Goal: Book appointment/travel/reservation

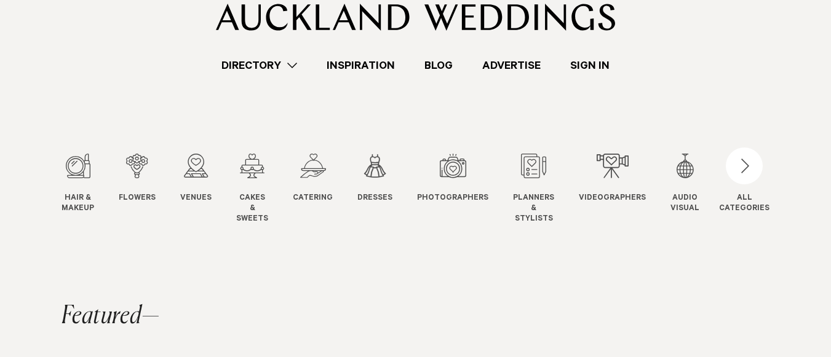
scroll to position [49, 0]
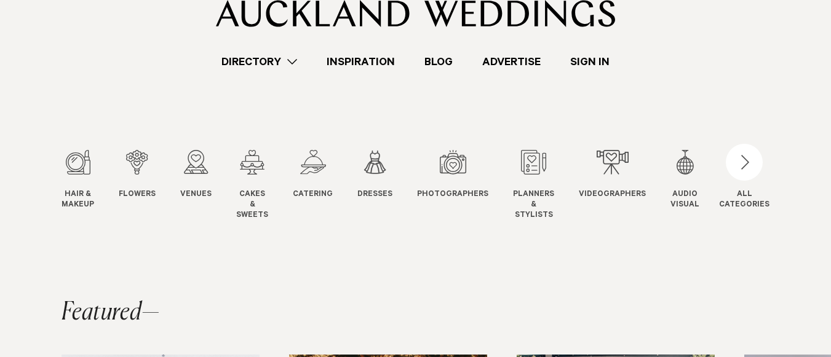
click at [0, 0] on slot "Hair & Makeup Hair & Makeup Flowers Flowers Venues Venues" at bounding box center [0, 0] width 0 height 0
click at [192, 160] on div "3 / 12" at bounding box center [195, 162] width 31 height 25
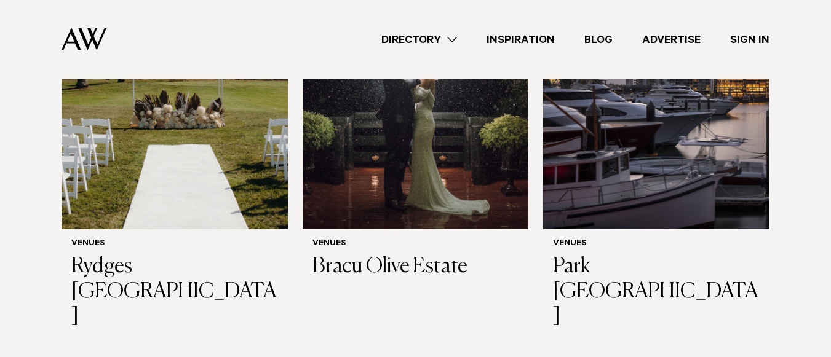
scroll to position [1697, 0]
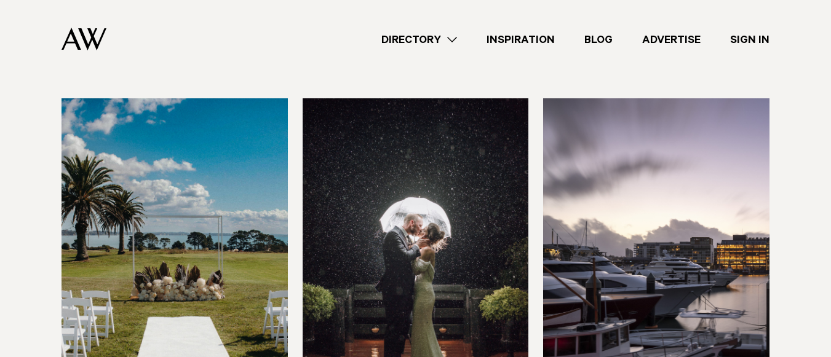
click at [441, 179] on img at bounding box center [416, 249] width 226 height 303
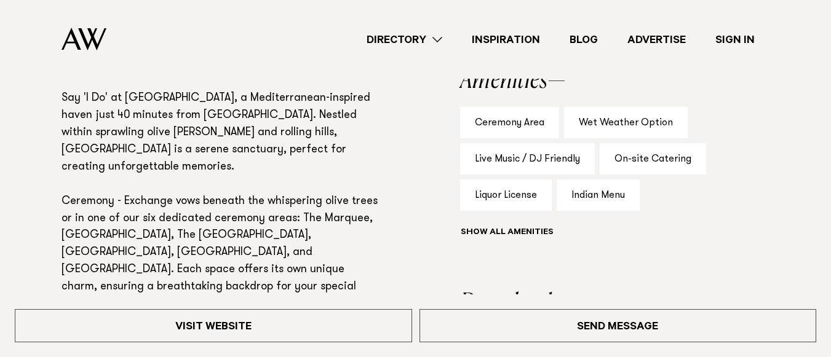
scroll to position [762, 0]
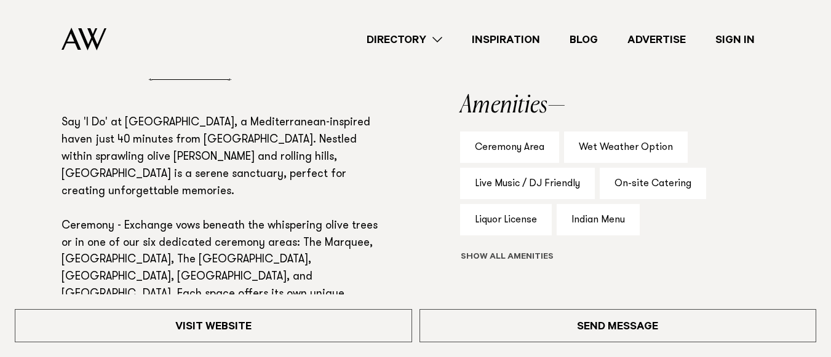
click at [512, 260] on button "Show all" at bounding box center [529, 257] width 139 height 13
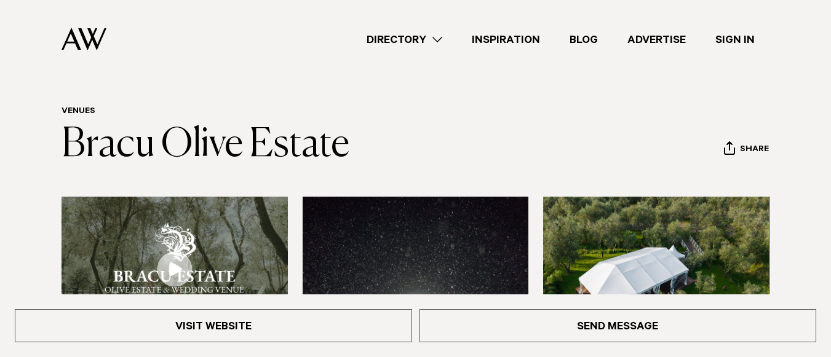
scroll to position [0, 0]
